Goal: Complete application form

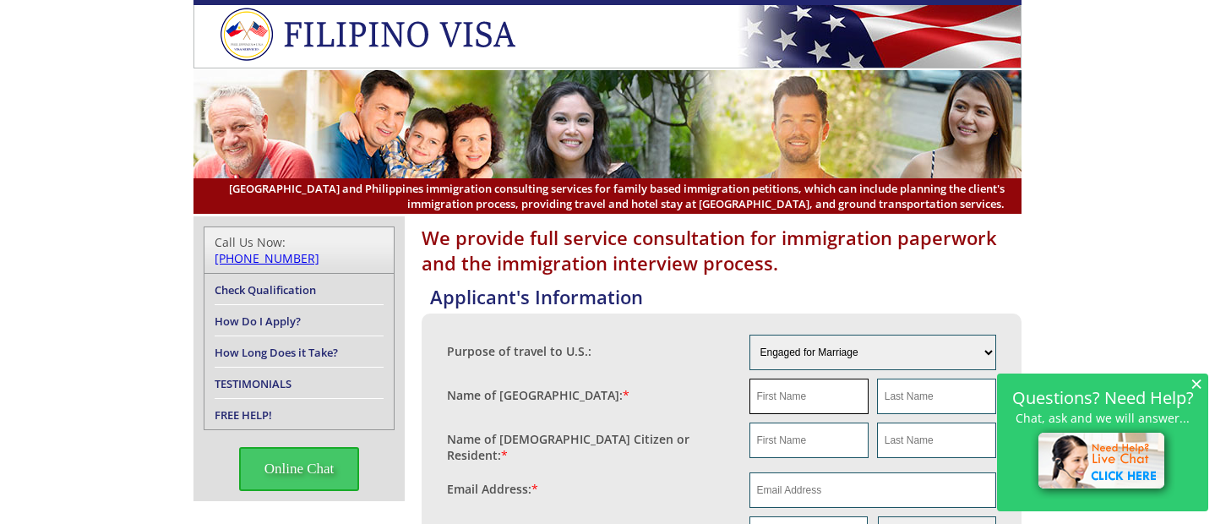
click at [775, 401] on input "text" at bounding box center [809, 397] width 119 height 36
paste input "[PERSON_NAME]"
click at [828, 396] on input "MYRNA OPRIN" at bounding box center [809, 397] width 119 height 36
type input "MYRNA"
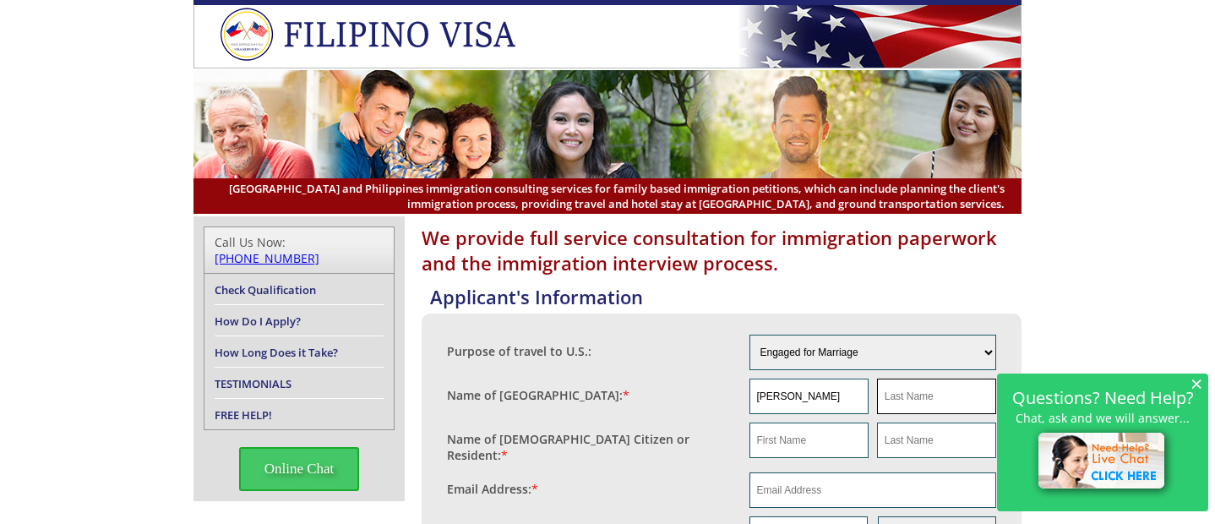
click at [917, 397] on input "text" at bounding box center [936, 397] width 119 height 36
paste input "OPRIN"
type input "OPRIN"
click at [909, 450] on input "text" at bounding box center [936, 441] width 119 height 36
paste input "OPRIN"
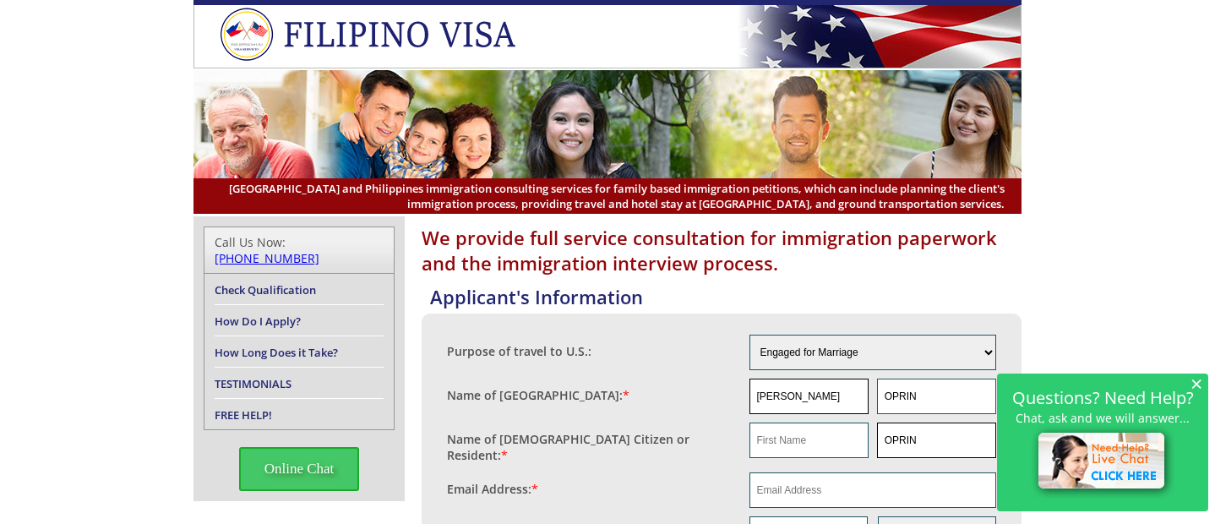
type input "OPRIN"
drag, startPoint x: 800, startPoint y: 397, endPoint x: 746, endPoint y: 400, distance: 53.3
click at [746, 400] on fieldset "Name of Filipina: * MYRNA OPRIN" at bounding box center [721, 396] width 549 height 44
click at [778, 427] on input "text" at bounding box center [809, 441] width 119 height 36
paste input "MYRNA"
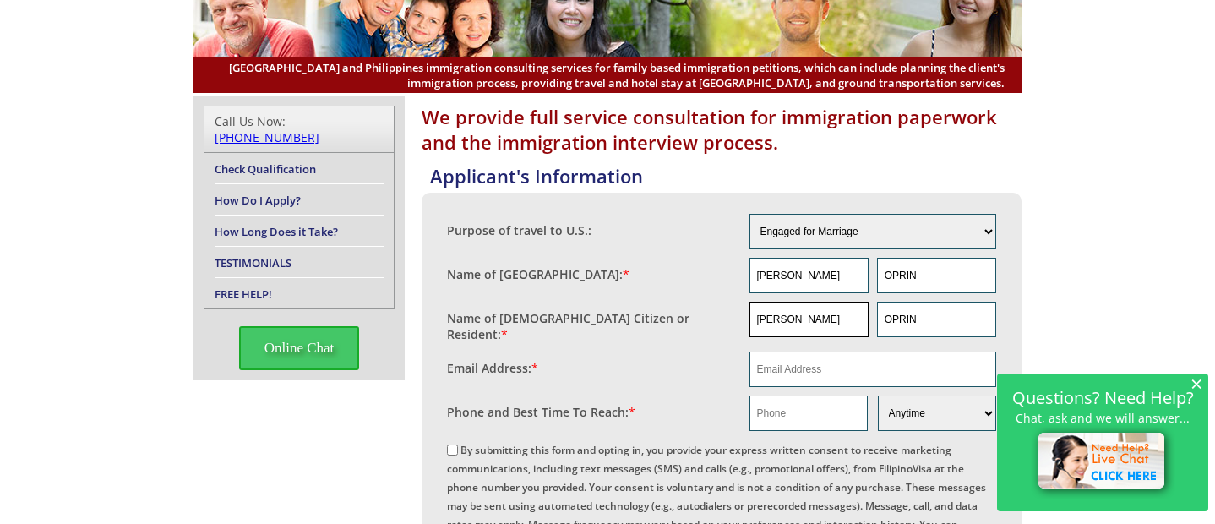
scroll to position [169, 0]
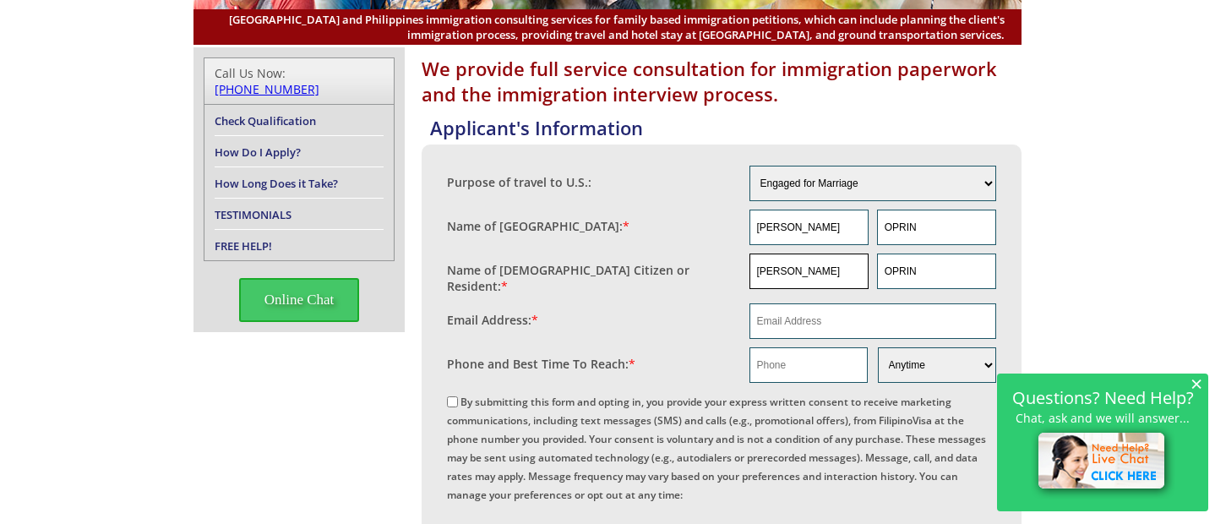
type input "MYRNA"
click at [795, 314] on input "email" at bounding box center [874, 321] width 248 height 36
paste input "oprinmyrna_@gmail.com"
type input "oprinmyrna_@gmail.com"
drag, startPoint x: 802, startPoint y: 358, endPoint x: 763, endPoint y: 356, distance: 39.0
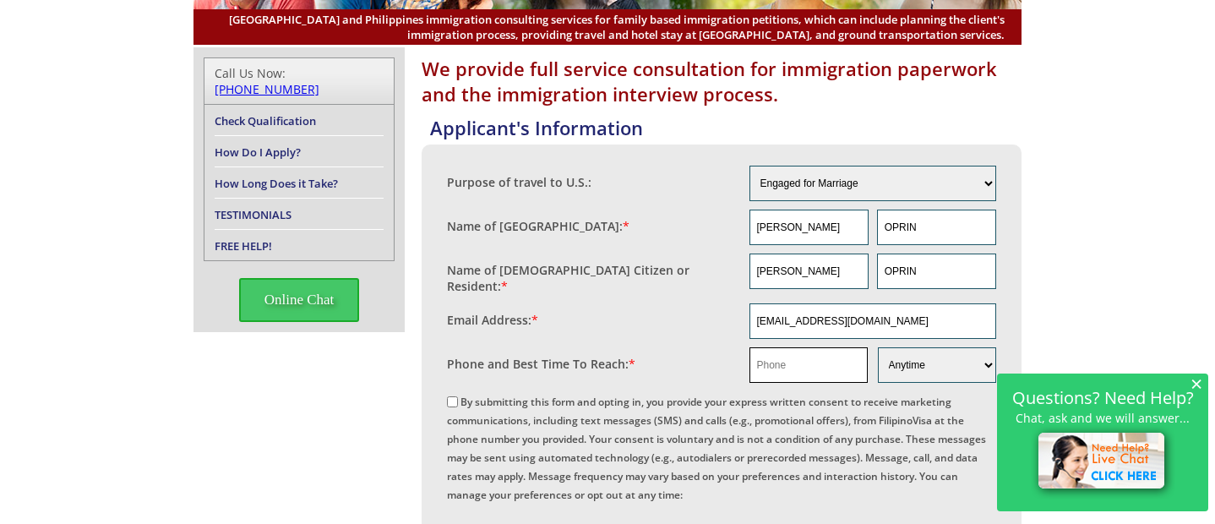
click at [802, 358] on input "text" at bounding box center [809, 365] width 118 height 36
paste input "639622542749"
type input "639622542749"
click at [450, 396] on input "By submitting this form and opting in, you provide your express written consent…" at bounding box center [452, 401] width 11 height 11
checkbox input "true"
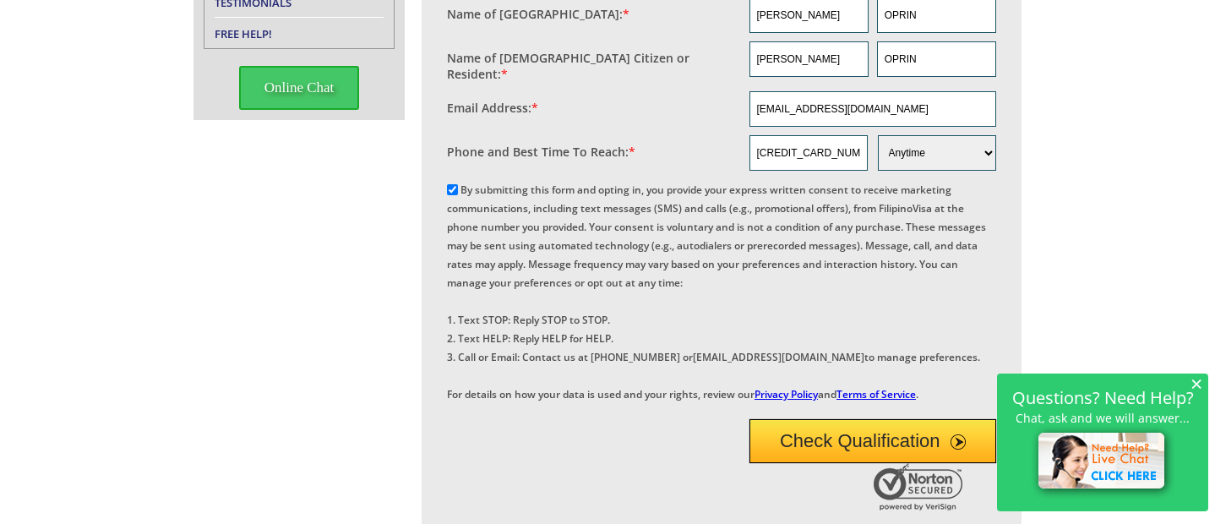
scroll to position [423, 0]
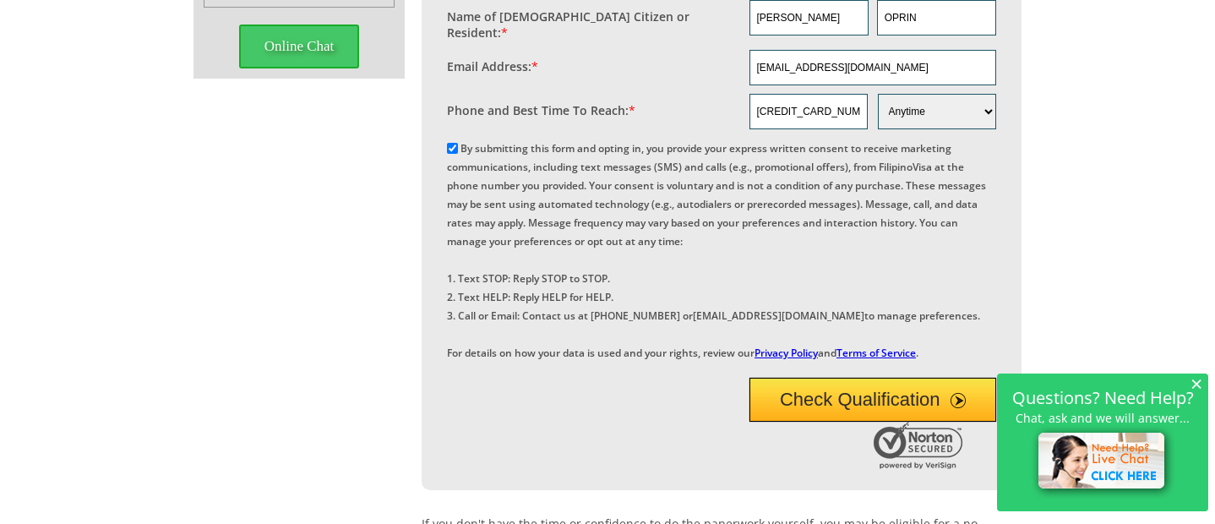
click at [826, 422] on button "Check Qualification" at bounding box center [874, 400] width 248 height 44
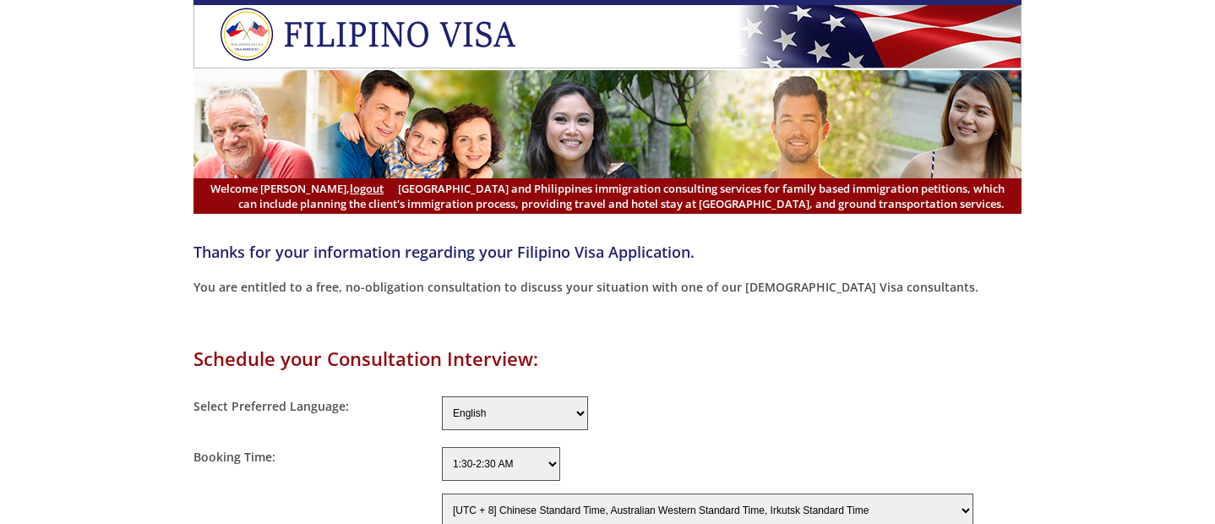
select select "-480"
